Goal: Transaction & Acquisition: Book appointment/travel/reservation

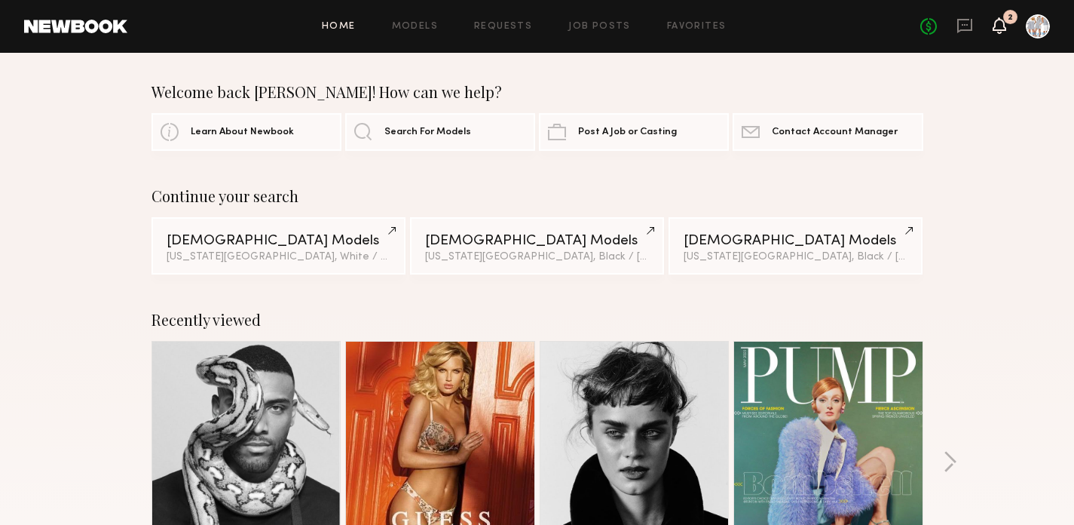
click at [997, 20] on icon at bounding box center [999, 25] width 12 height 11
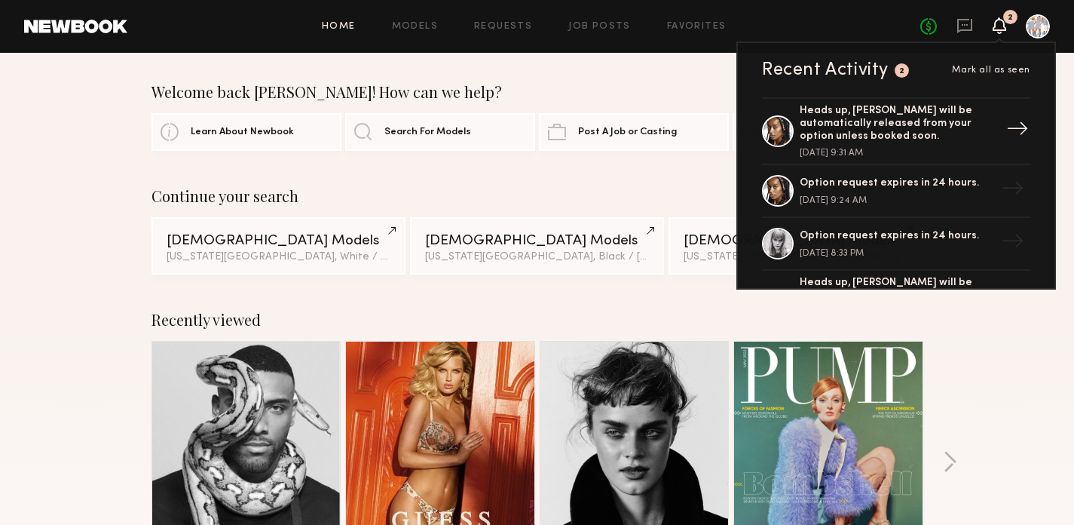
click at [886, 118] on div "Heads up, Paige G. will be automatically released from your option unless booke…" at bounding box center [898, 124] width 196 height 38
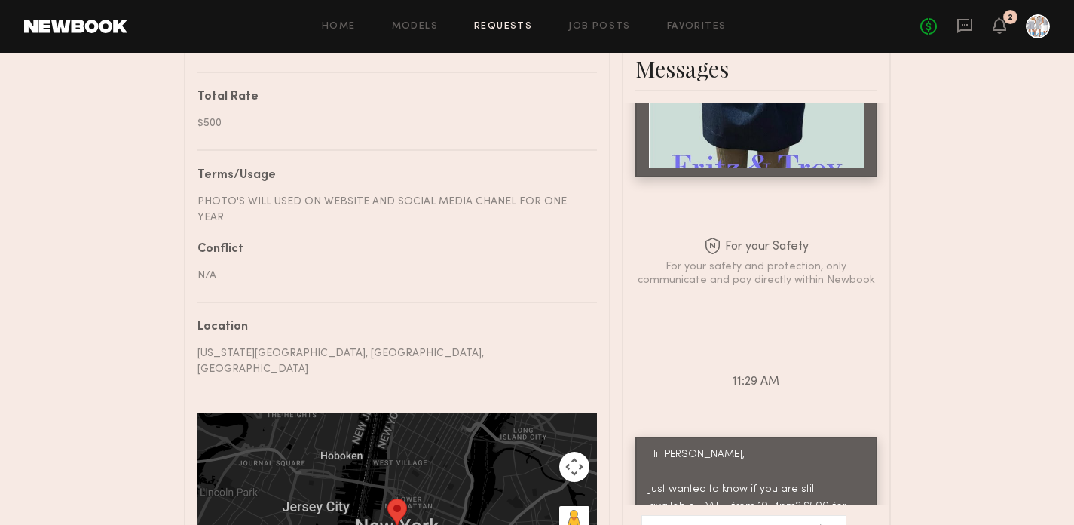
scroll to position [742, 0]
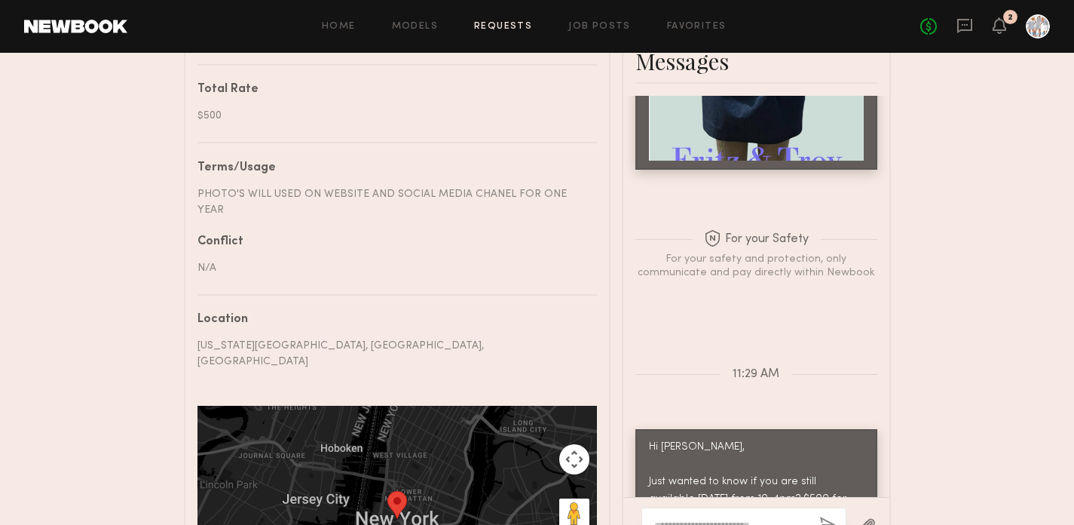
click at [721, 518] on textarea at bounding box center [730, 525] width 153 height 15
type textarea "*"
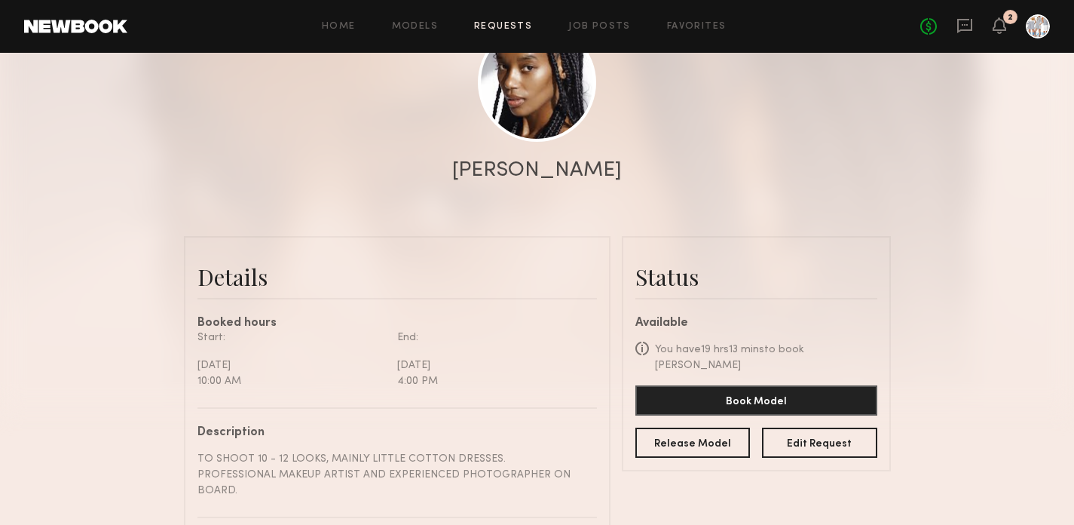
scroll to position [207, 0]
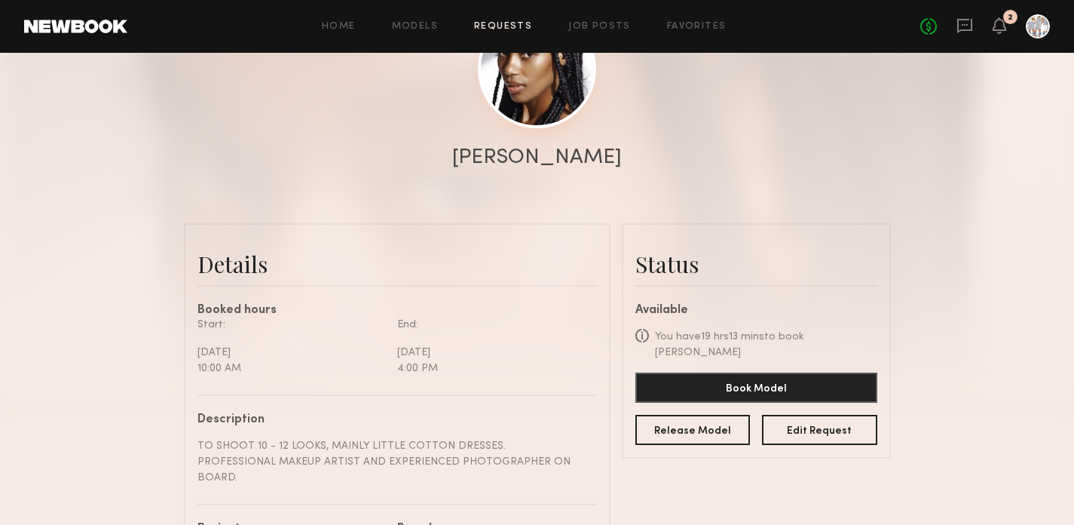
type textarea "******"
click at [555, 78] on link at bounding box center [537, 69] width 118 height 118
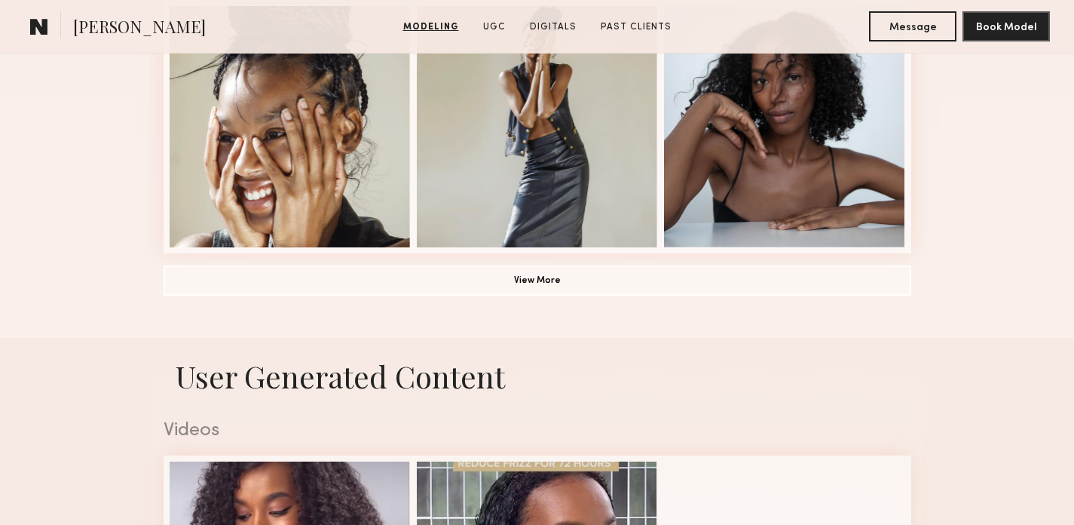
scroll to position [1179, 0]
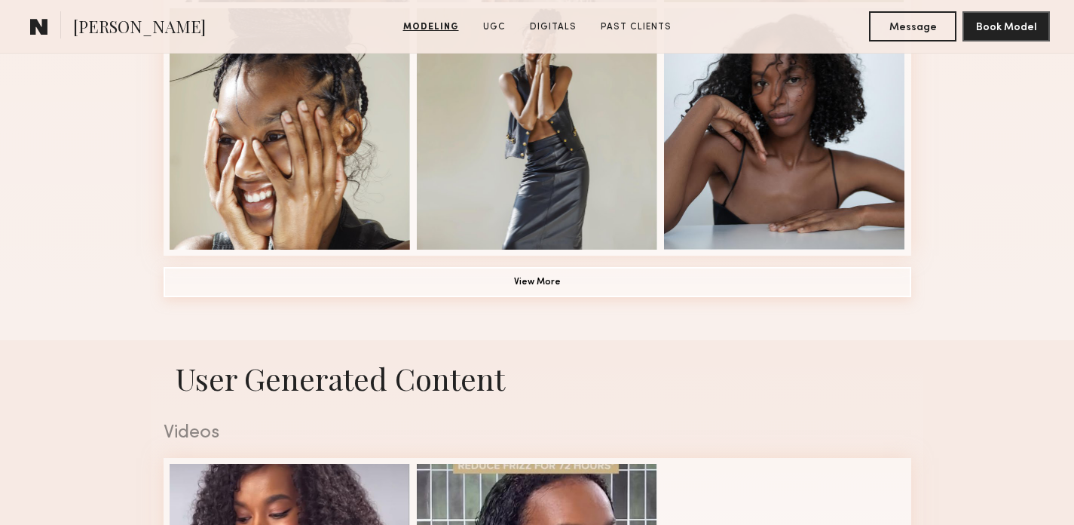
click at [529, 277] on button "View More" at bounding box center [538, 282] width 748 height 30
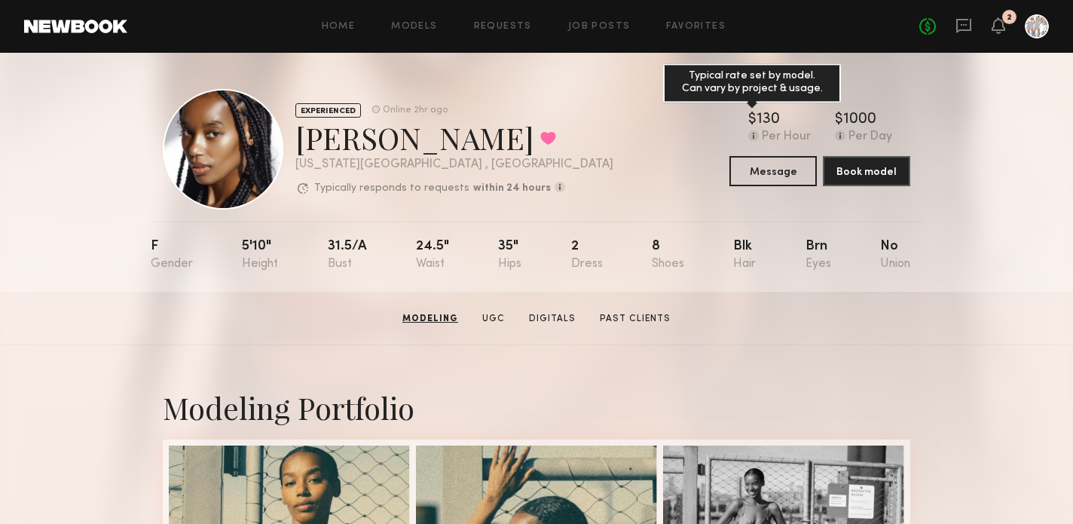
scroll to position [0, 0]
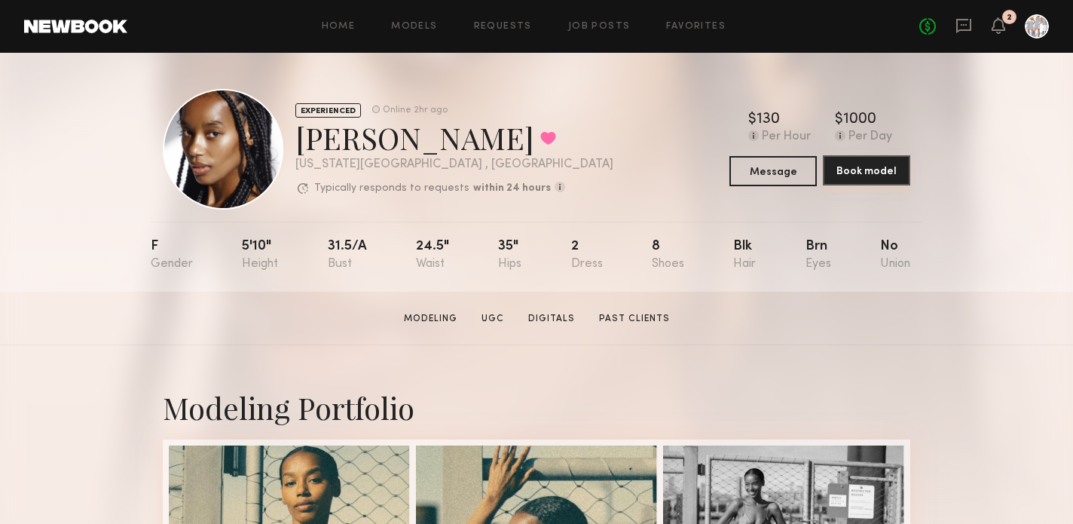
click at [865, 169] on button "Book model" at bounding box center [866, 170] width 87 height 30
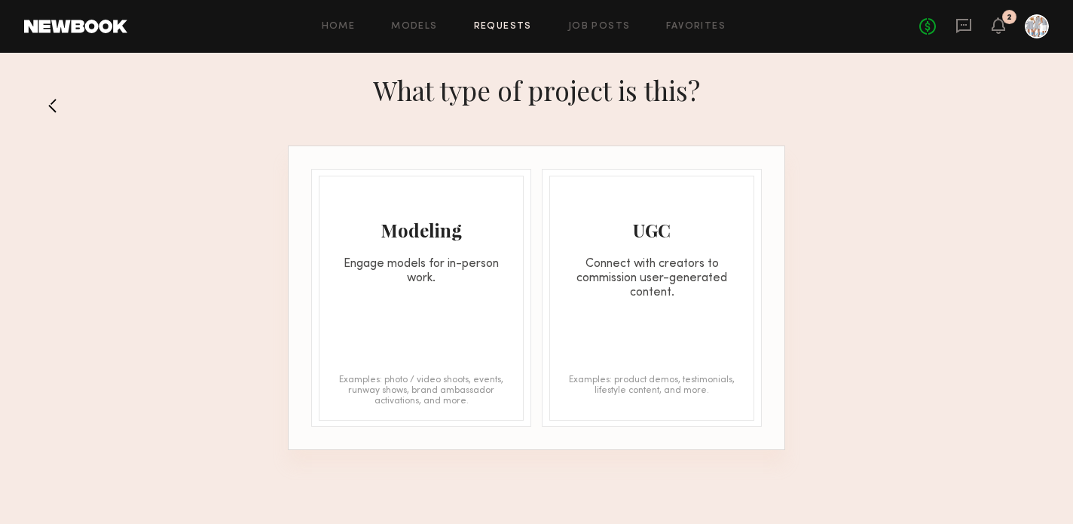
click at [527, 23] on link "Requests" at bounding box center [503, 27] width 58 height 10
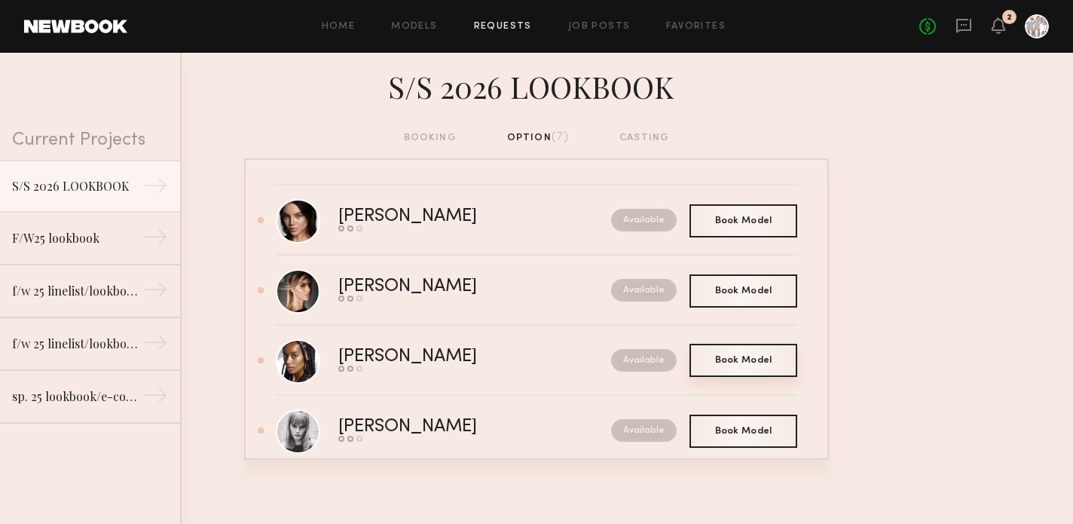
click at [749, 356] on span "Book Model" at bounding box center [743, 360] width 57 height 9
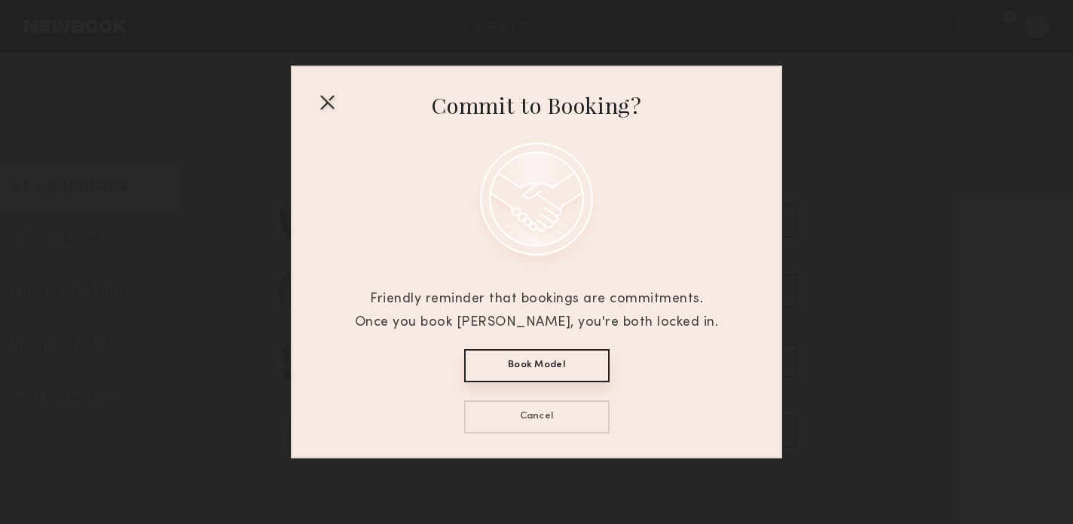
click at [535, 367] on button "Book Model" at bounding box center [536, 365] width 145 height 33
